Goal: Task Accomplishment & Management: Manage account settings

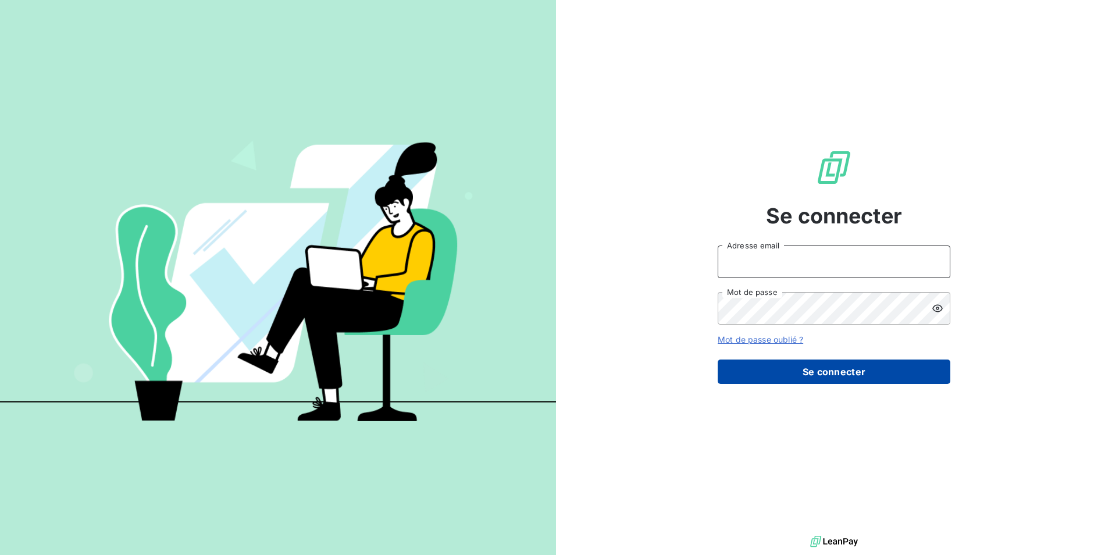
type input "[EMAIL_ADDRESS][DOMAIN_NAME]"
click at [825, 375] on button "Se connecter" at bounding box center [834, 371] width 233 height 24
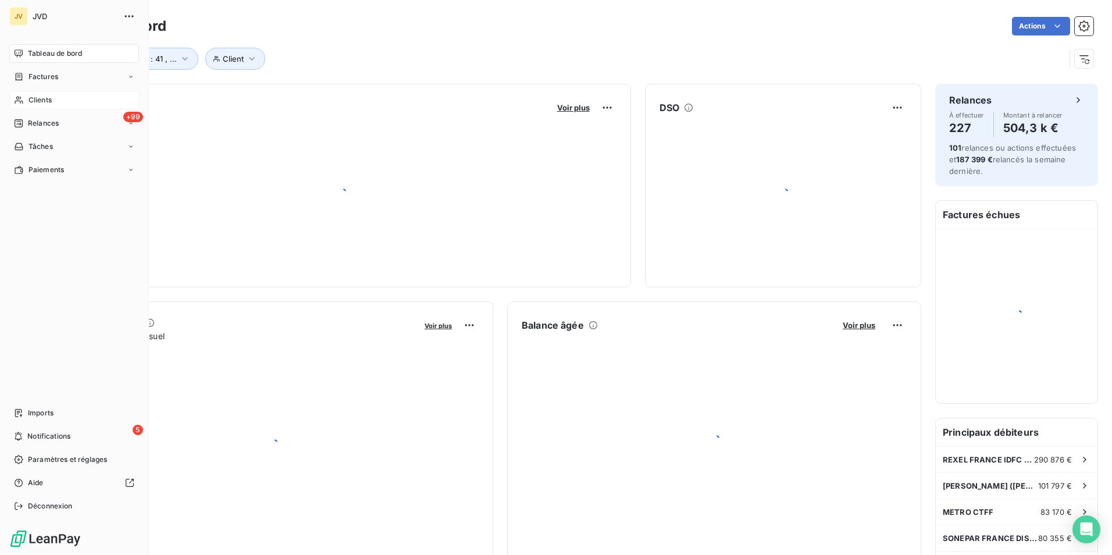
click at [38, 98] on span "Clients" at bounding box center [39, 100] width 23 height 10
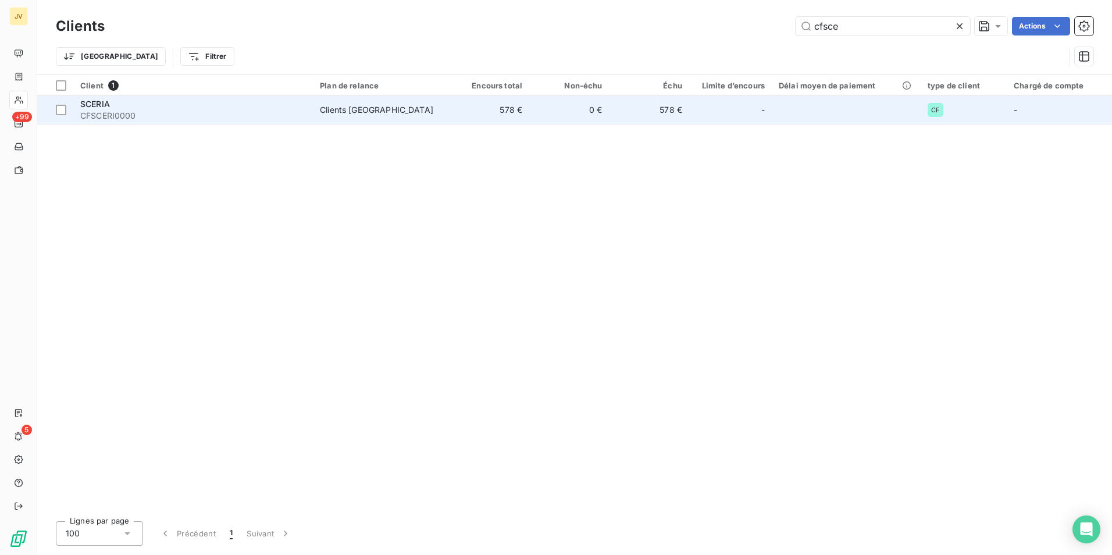
type input "cfsce"
click at [167, 102] on div "SCERIA" at bounding box center [193, 104] width 226 height 12
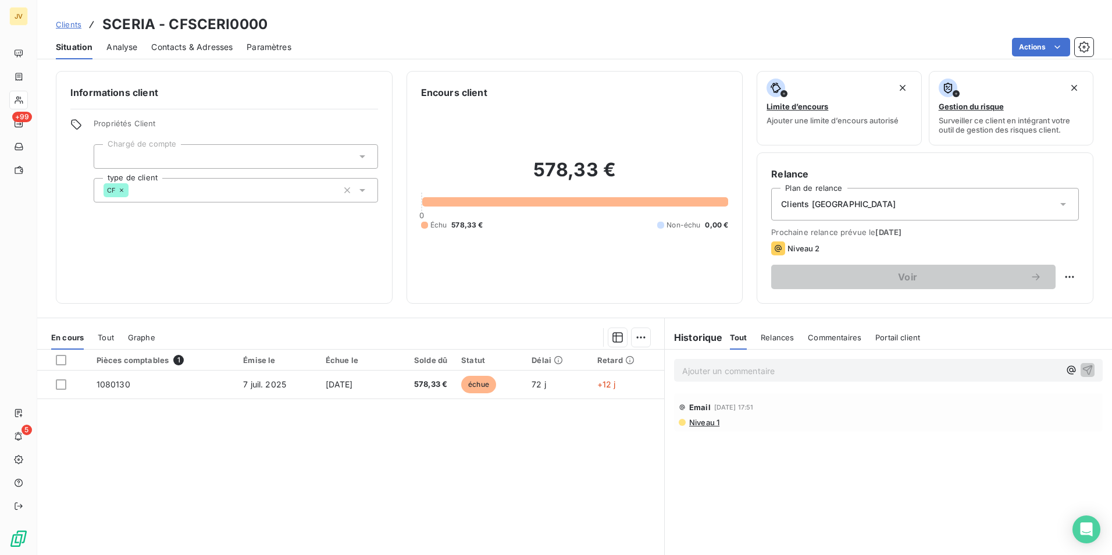
click at [187, 44] on span "Contacts & Adresses" at bounding box center [191, 47] width 81 height 12
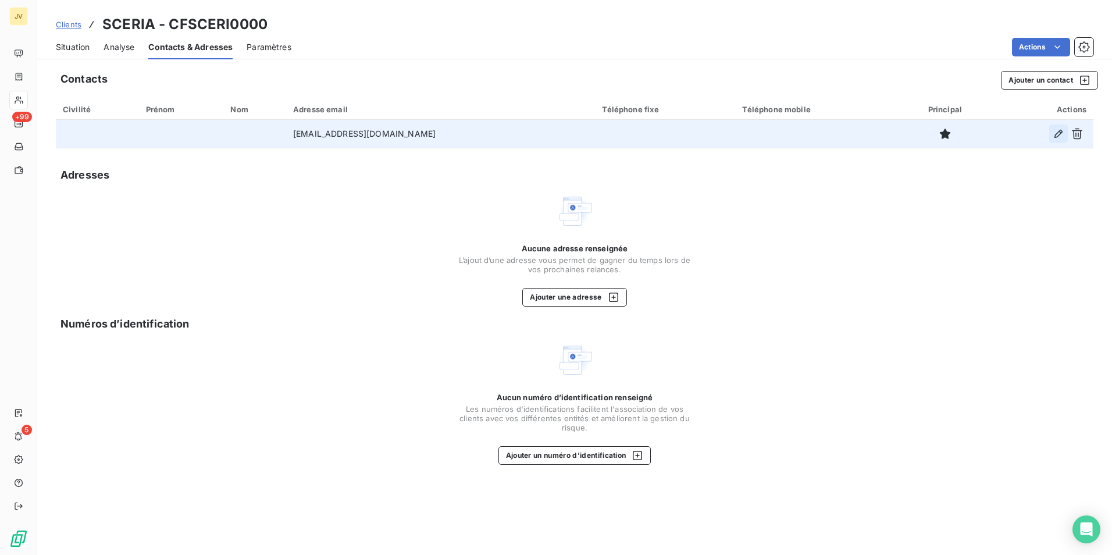
click at [1056, 132] on icon "button" at bounding box center [1059, 134] width 12 height 12
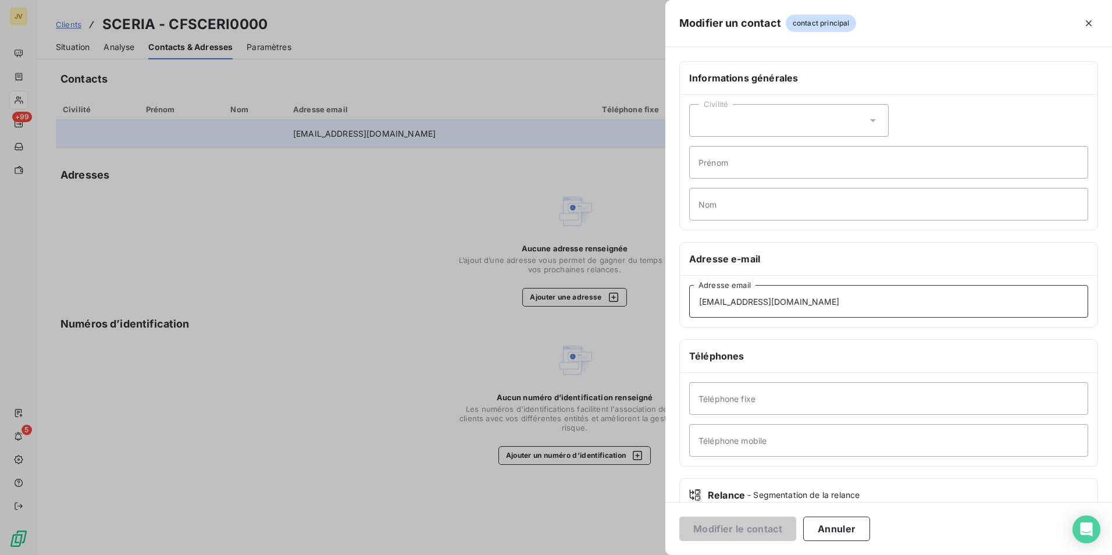
drag, startPoint x: 718, startPoint y: 298, endPoint x: 331, endPoint y: 281, distance: 386.6
click at [401, 554] on div "Modifier un contact contact principal Informations générales Civilité Prénom No…" at bounding box center [556, 555] width 1112 height 0
paste input "ecretariat"
type input "[EMAIL_ADDRESS][DOMAIN_NAME]"
click at [766, 530] on button "Modifier le contact" at bounding box center [737, 528] width 117 height 24
